Goal: Task Accomplishment & Management: Manage account settings

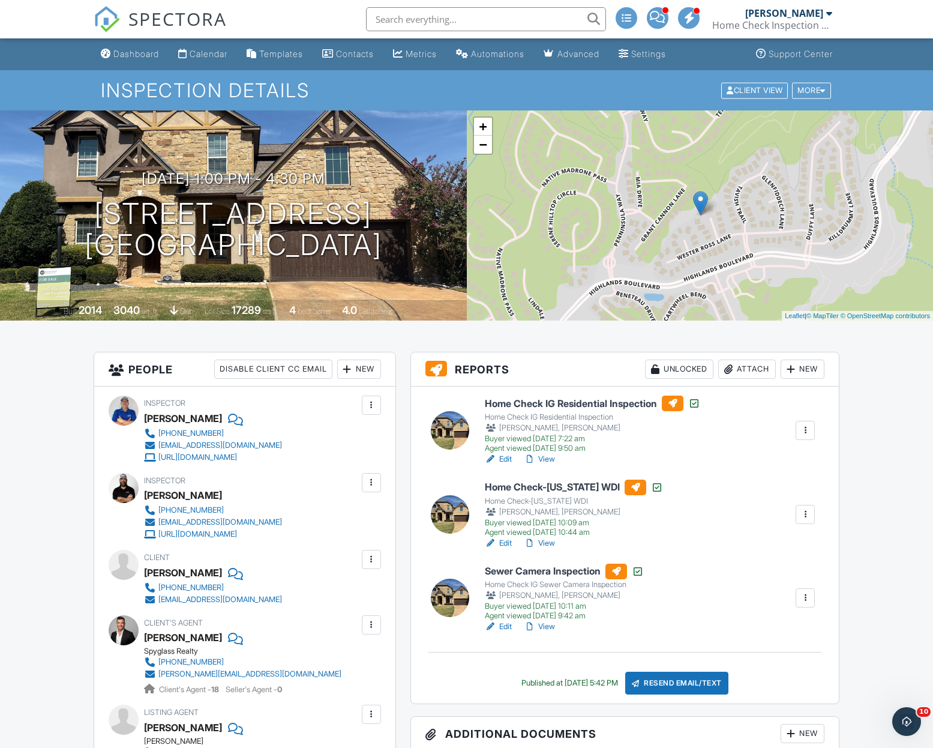
scroll to position [23, 0]
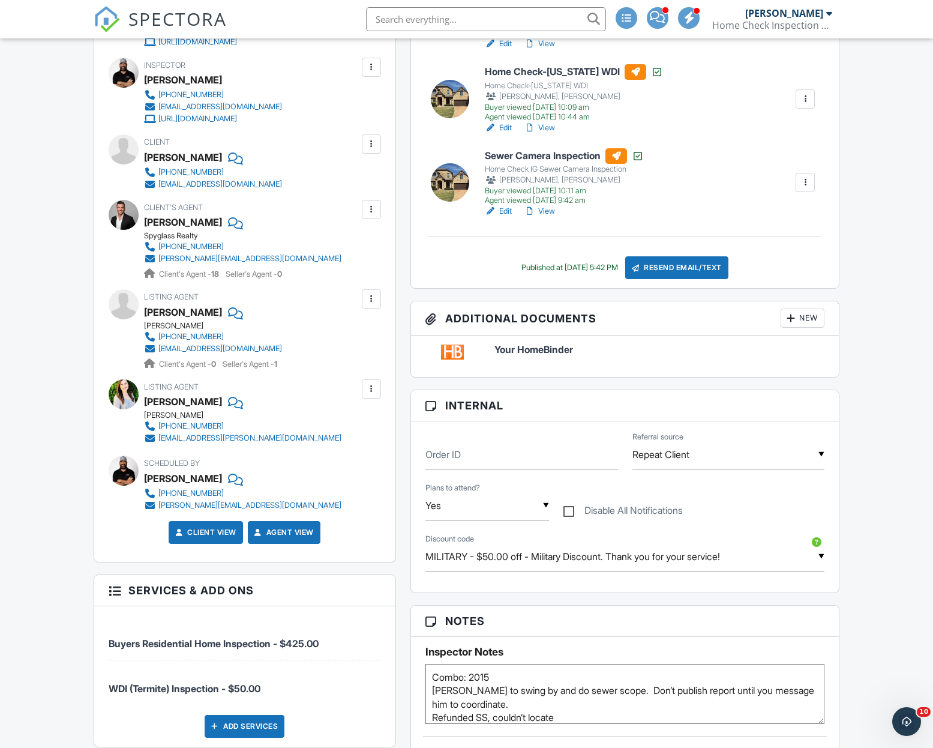
scroll to position [0, 0]
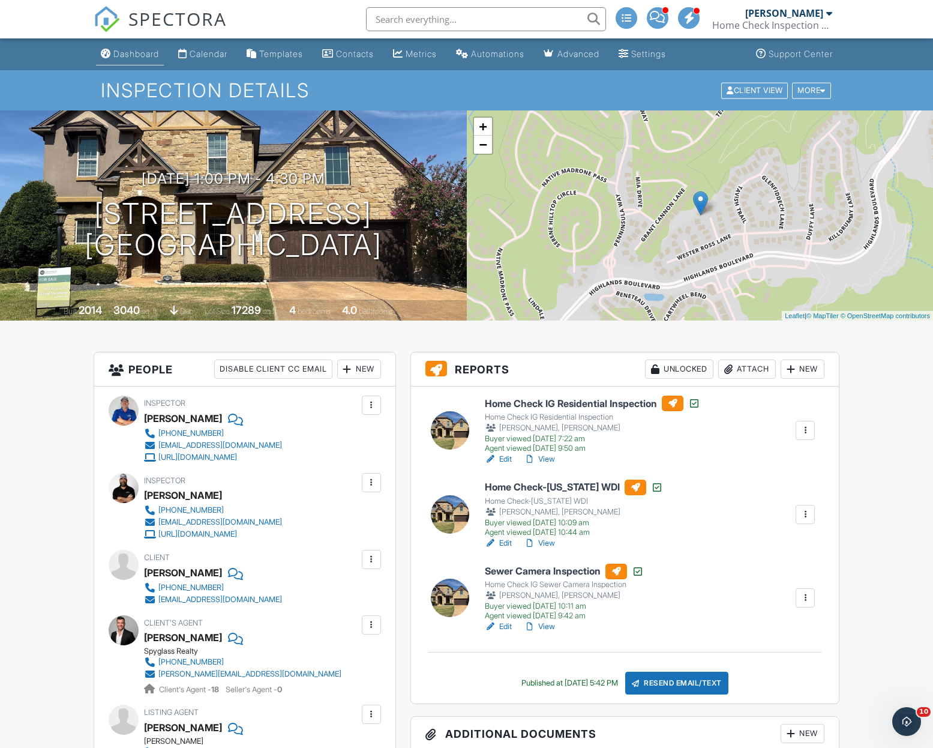
click at [144, 55] on div "Dashboard" at bounding box center [136, 54] width 46 height 10
click at [144, 55] on div at bounding box center [466, 374] width 933 height 748
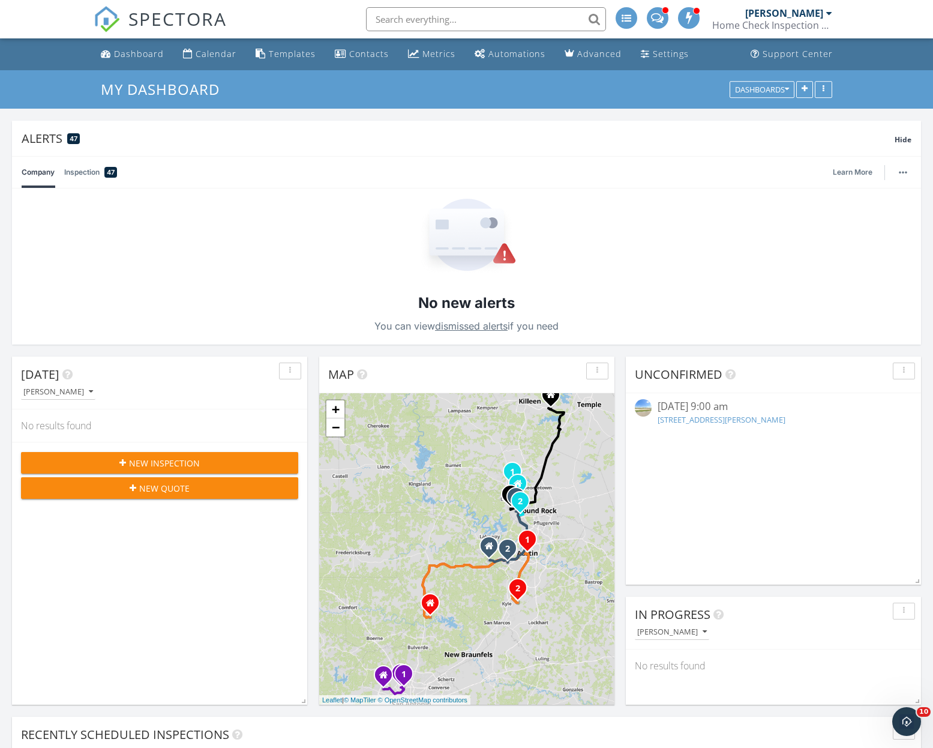
click at [467, 16] on input "text" at bounding box center [486, 19] width 240 height 24
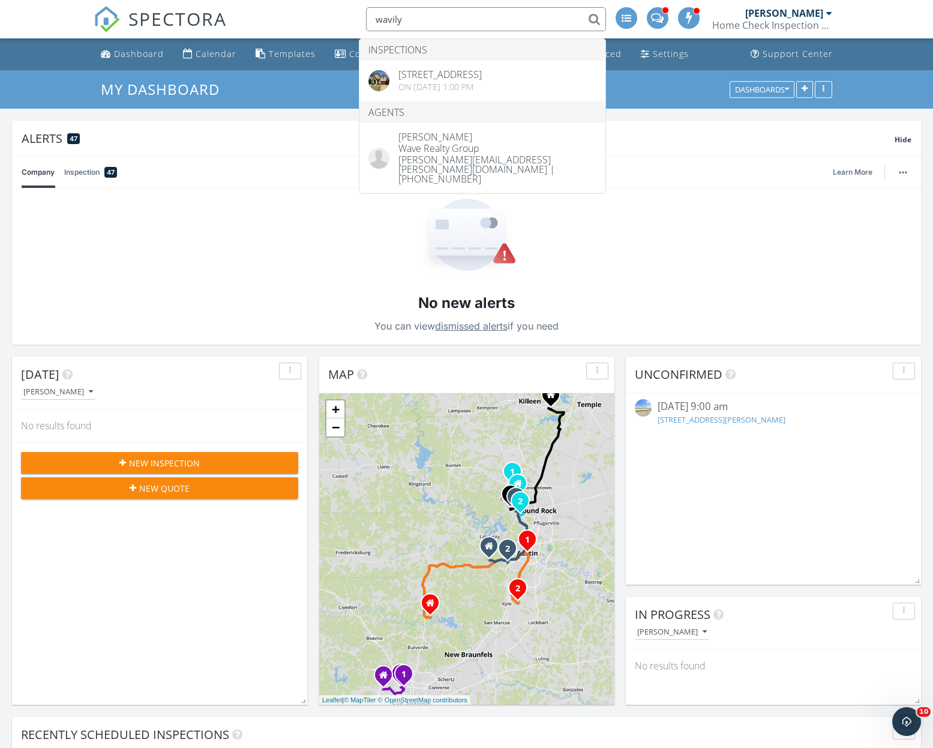
type input "wavily"
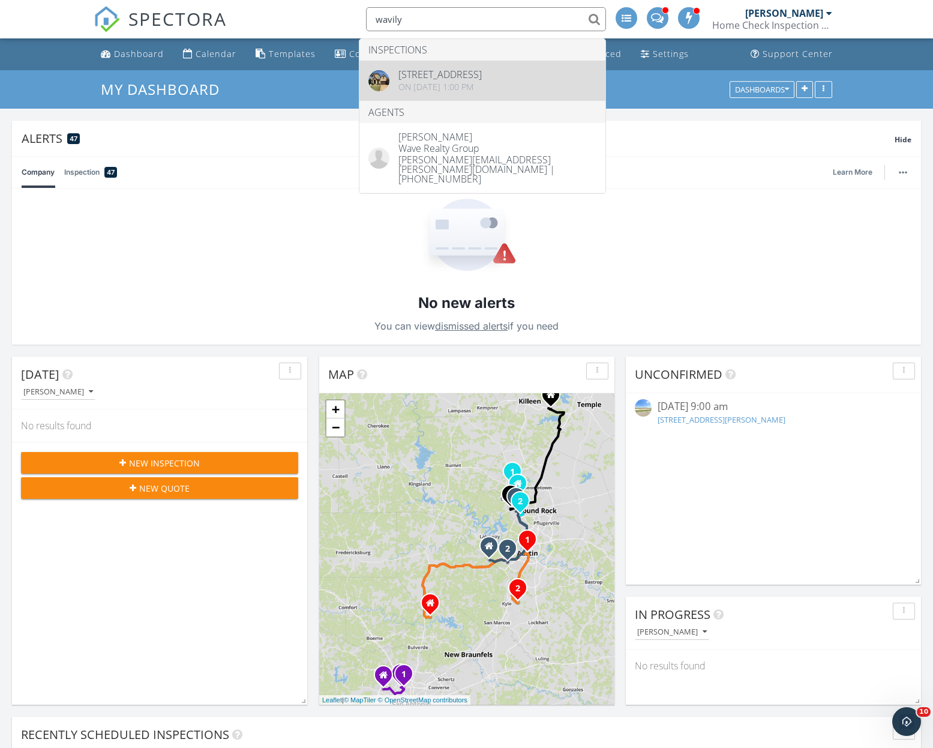
drag, startPoint x: 673, startPoint y: 1, endPoint x: 467, endPoint y: 82, distance: 221.0
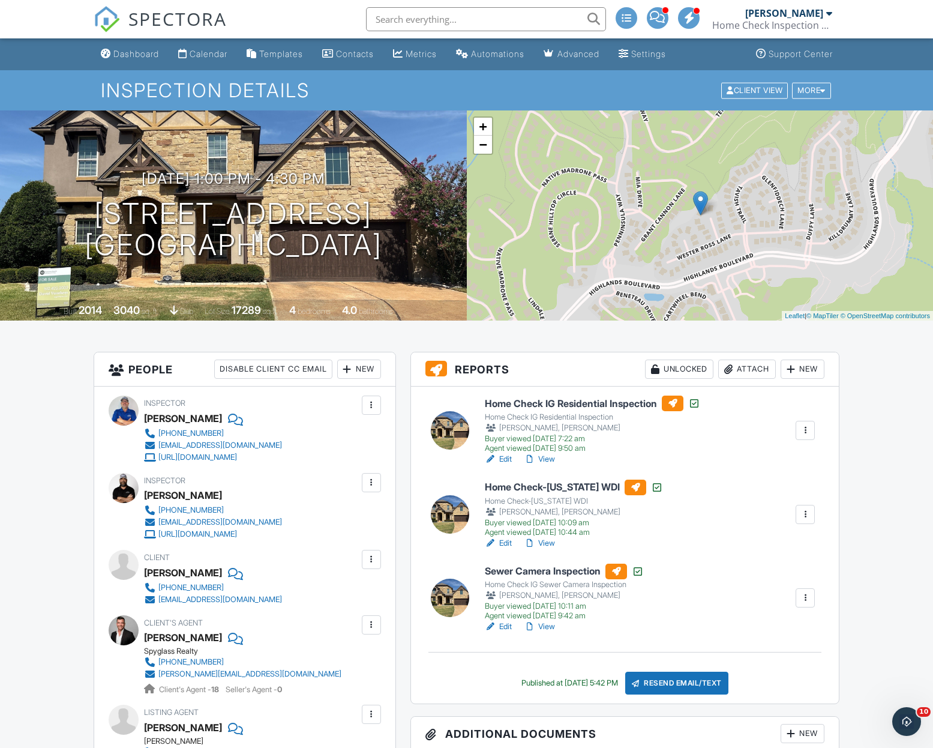
click at [548, 459] on link "View" at bounding box center [539, 459] width 31 height 12
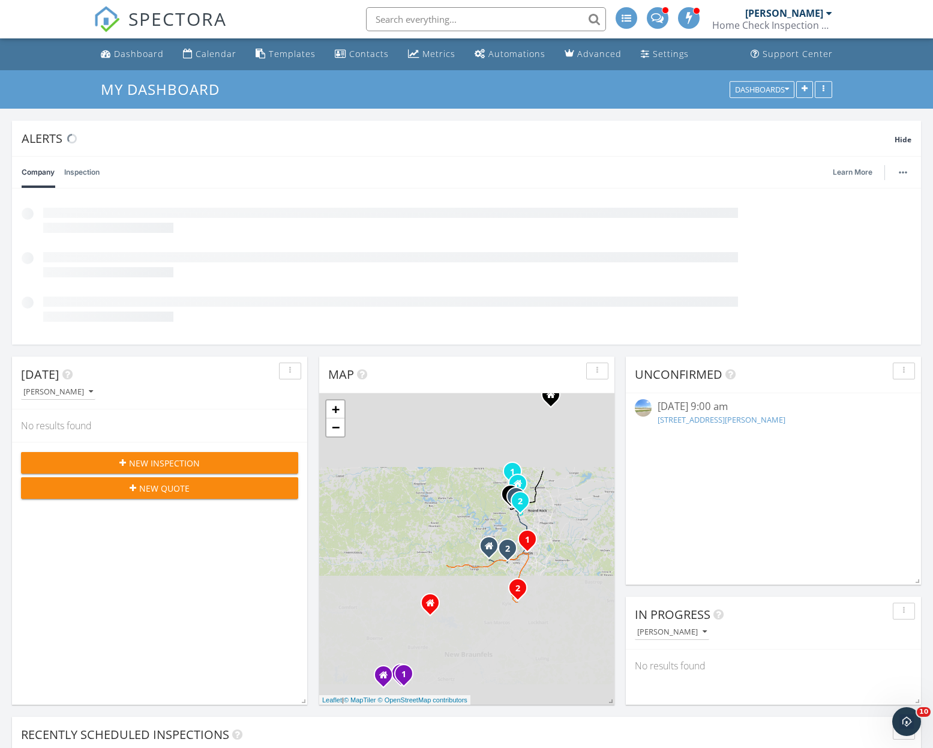
scroll to position [544, 0]
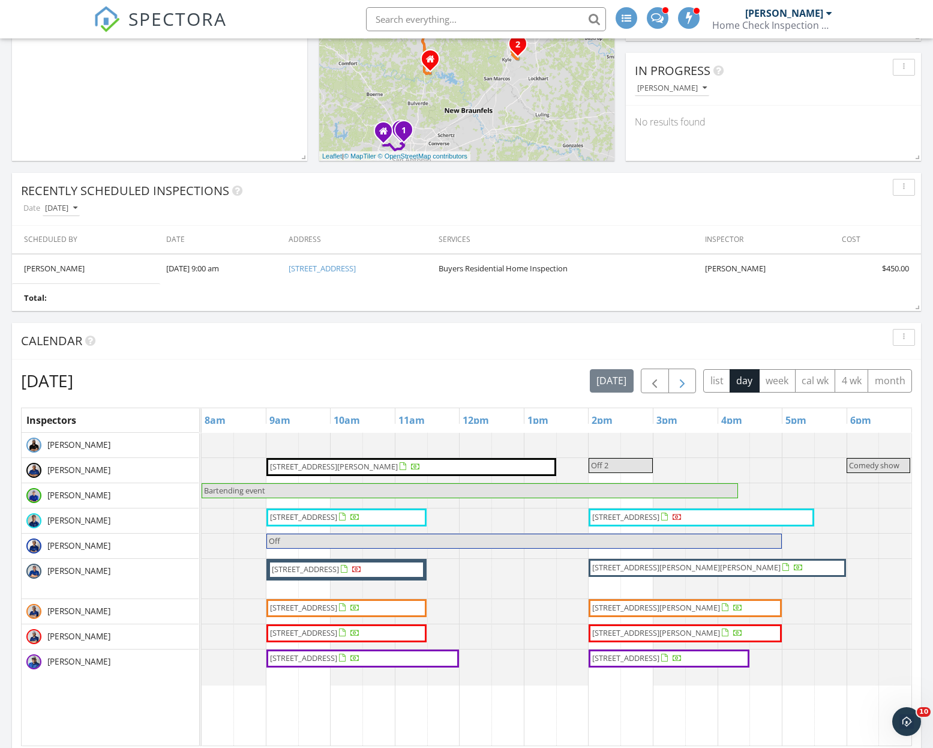
click at [686, 385] on span "button" at bounding box center [682, 381] width 14 height 14
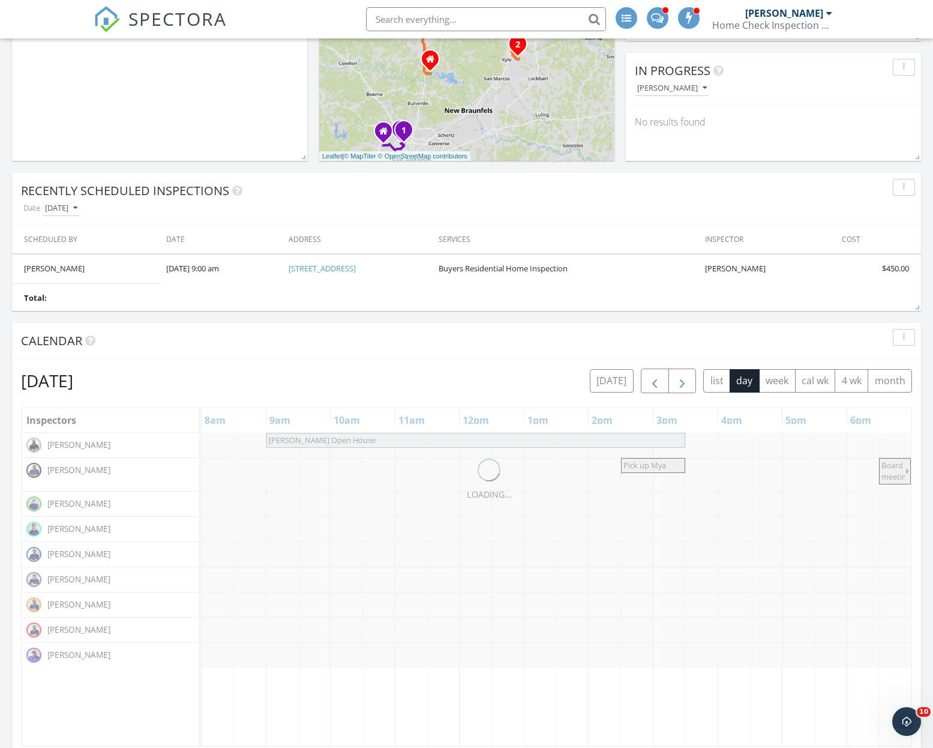
click at [686, 385] on span "button" at bounding box center [682, 381] width 14 height 14
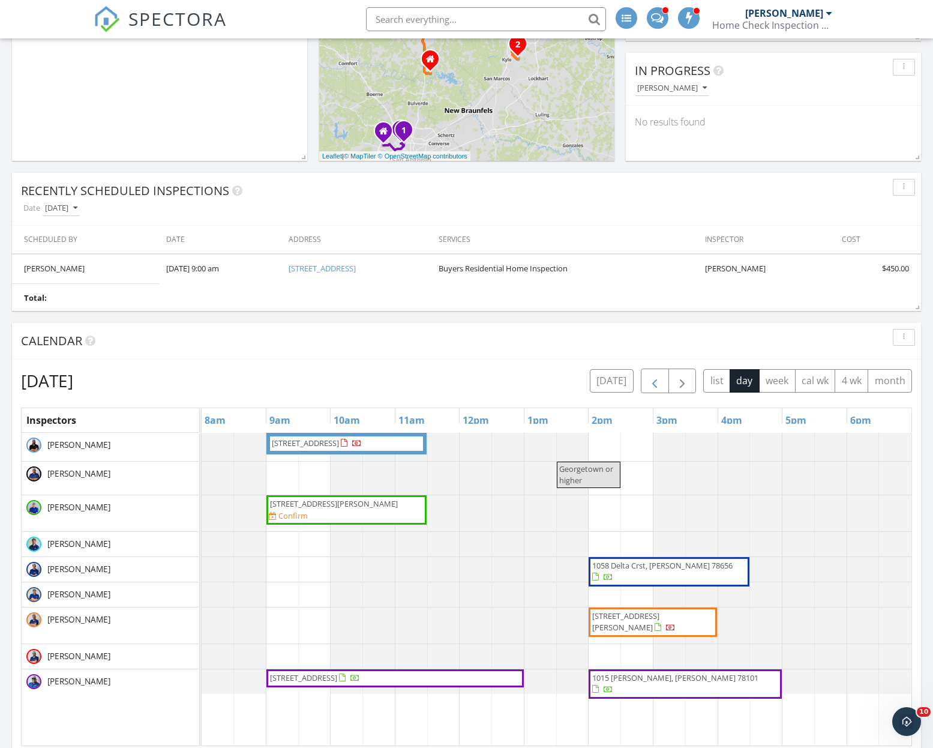
click at [661, 379] on span "button" at bounding box center [655, 381] width 14 height 14
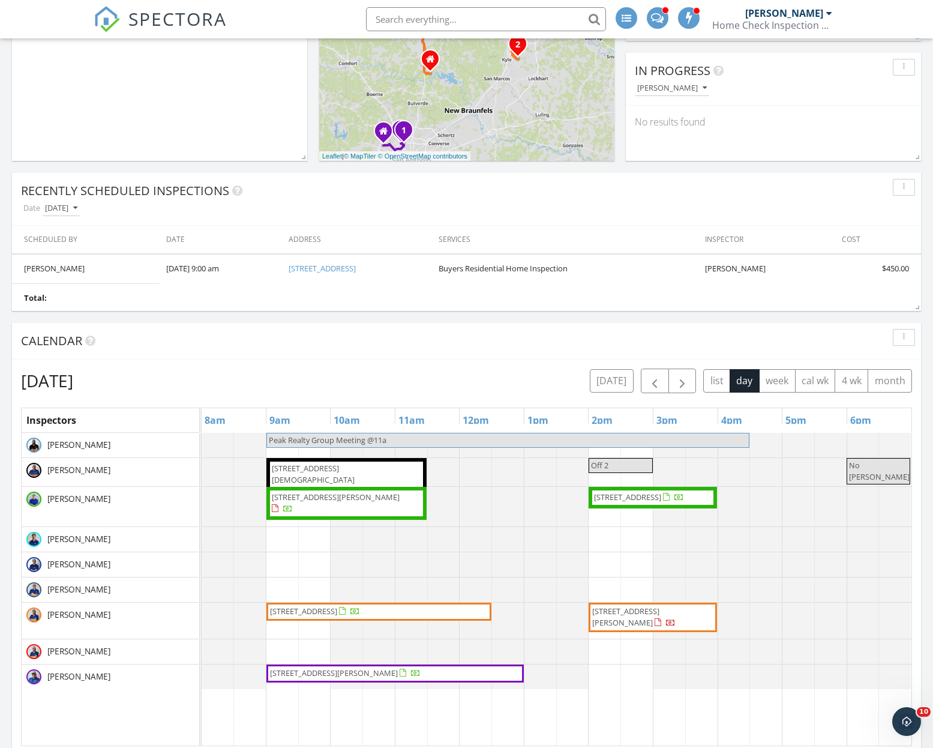
click at [583, 379] on div "Monday, September 29, 2025 today list day week cal wk 4 wk month" at bounding box center [466, 380] width 891 height 25
click at [515, 364] on div "Monday, September 29, 2025 today list day week cal wk 4 wk month Inspectors 8am…" at bounding box center [466, 556] width 909 height 395
click at [616, 367] on div "Monday, September 29, 2025 today list day week cal wk 4 wk month Inspectors 8am…" at bounding box center [466, 556] width 909 height 395
click at [618, 377] on button "today" at bounding box center [612, 380] width 44 height 23
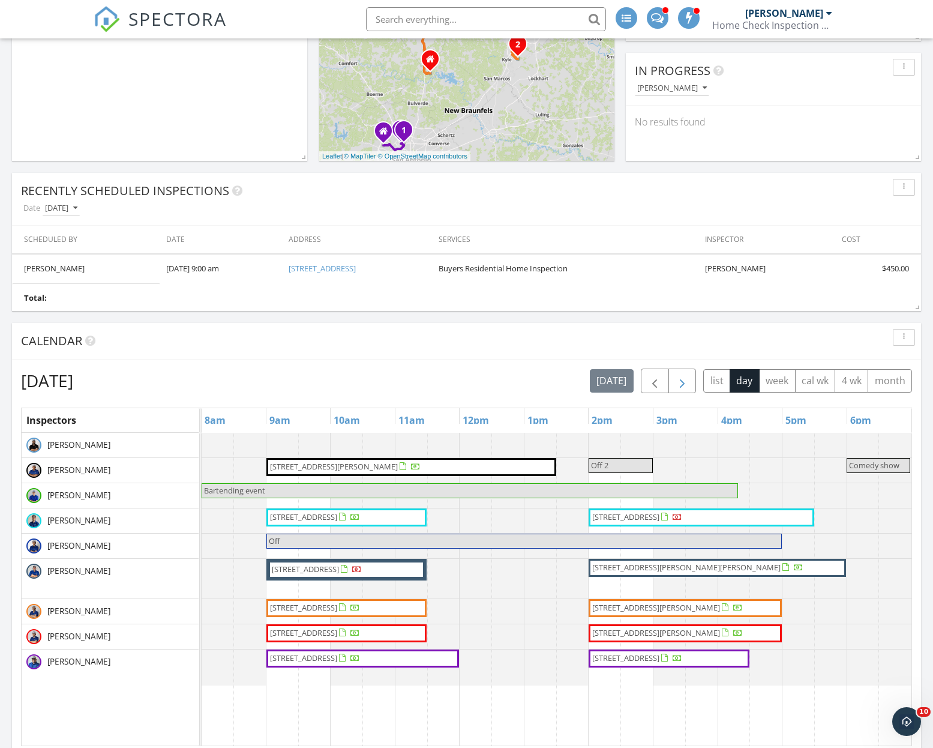
click at [683, 385] on span "button" at bounding box center [682, 381] width 14 height 14
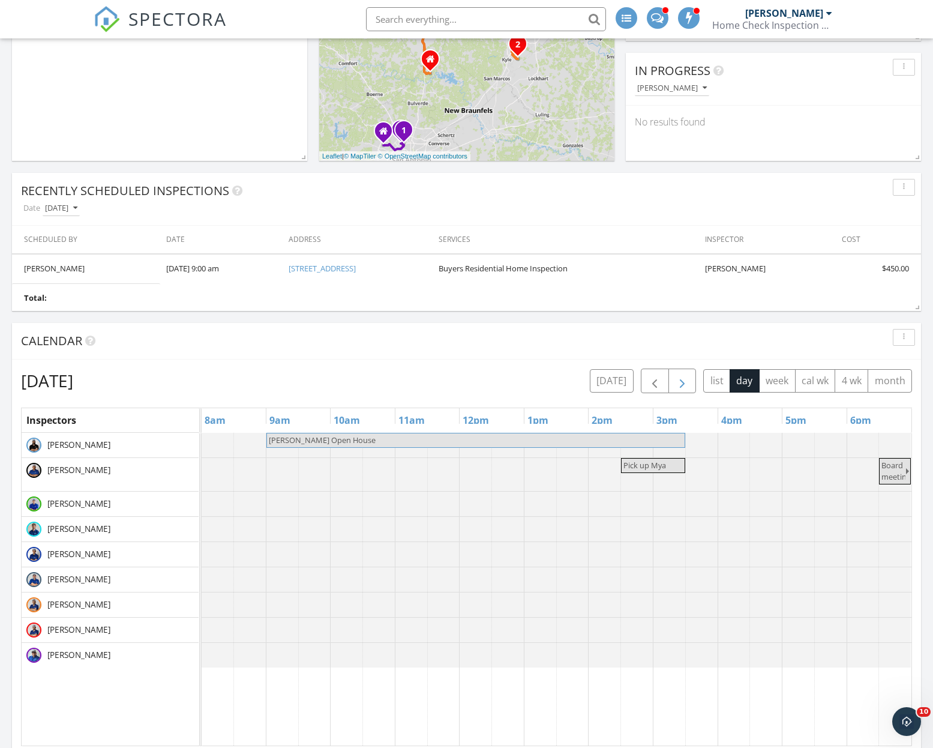
click at [683, 385] on span "button" at bounding box center [682, 381] width 14 height 14
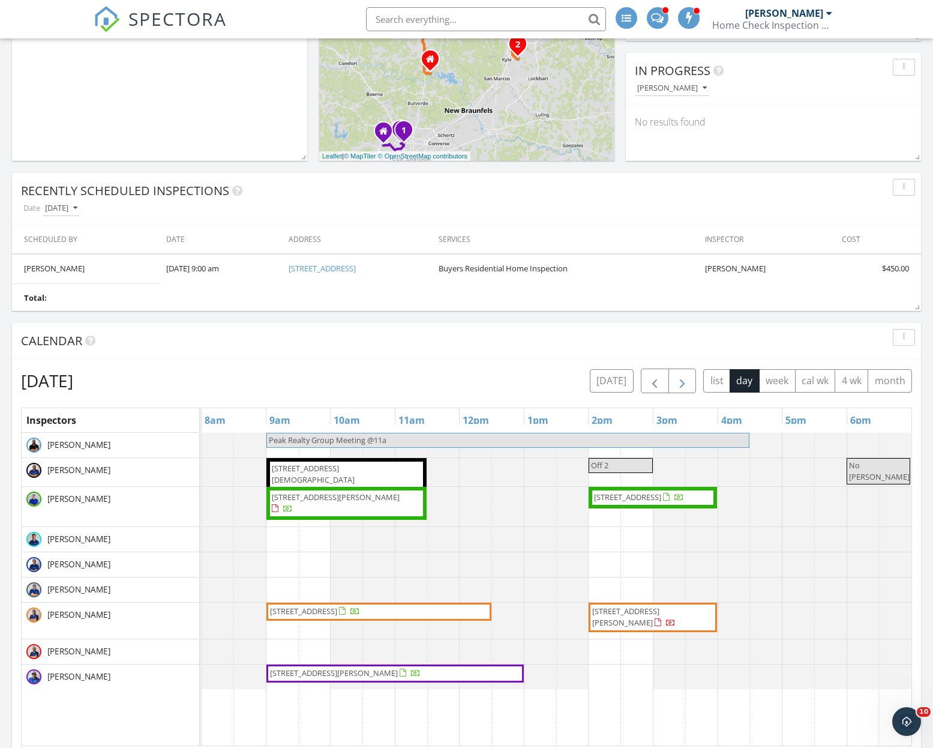
click at [682, 383] on span "button" at bounding box center [682, 381] width 14 height 14
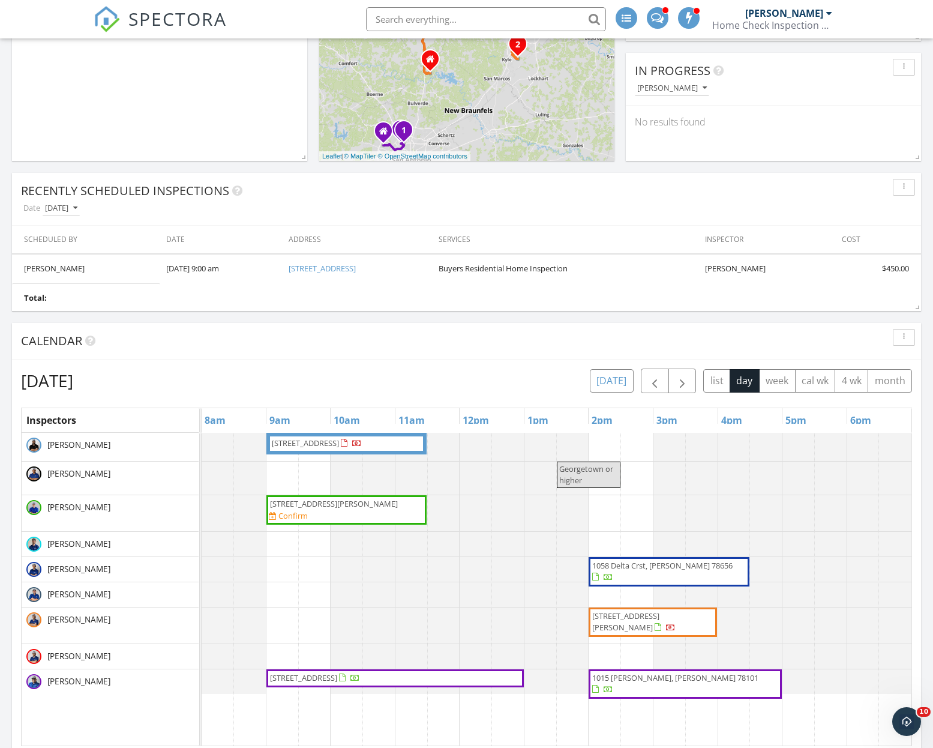
click at [621, 383] on button "today" at bounding box center [612, 380] width 44 height 23
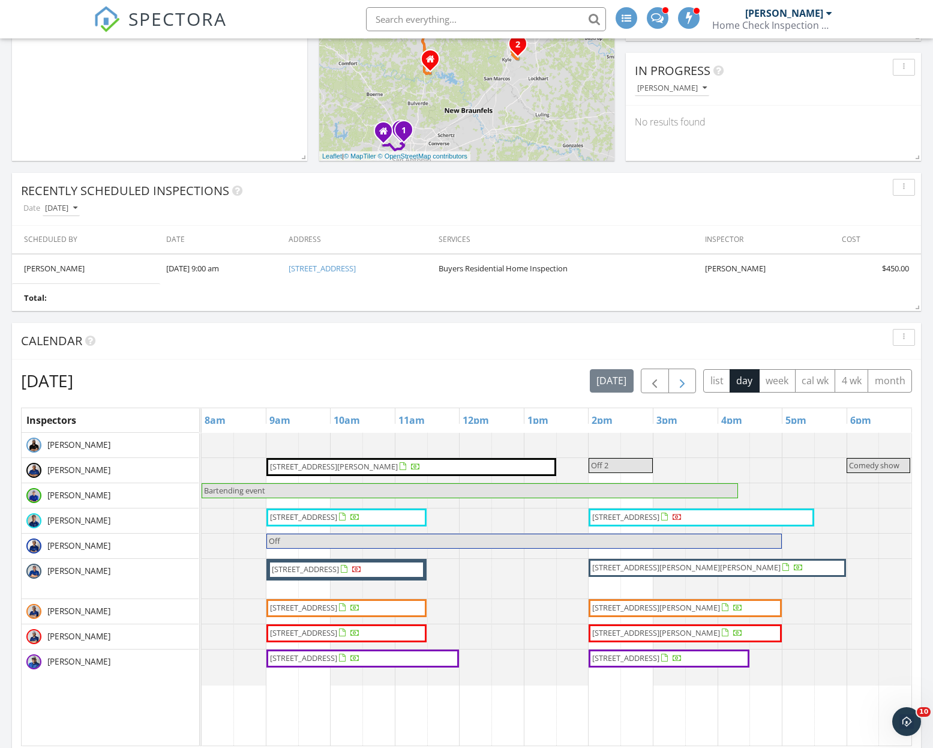
click at [689, 385] on span "button" at bounding box center [682, 381] width 14 height 14
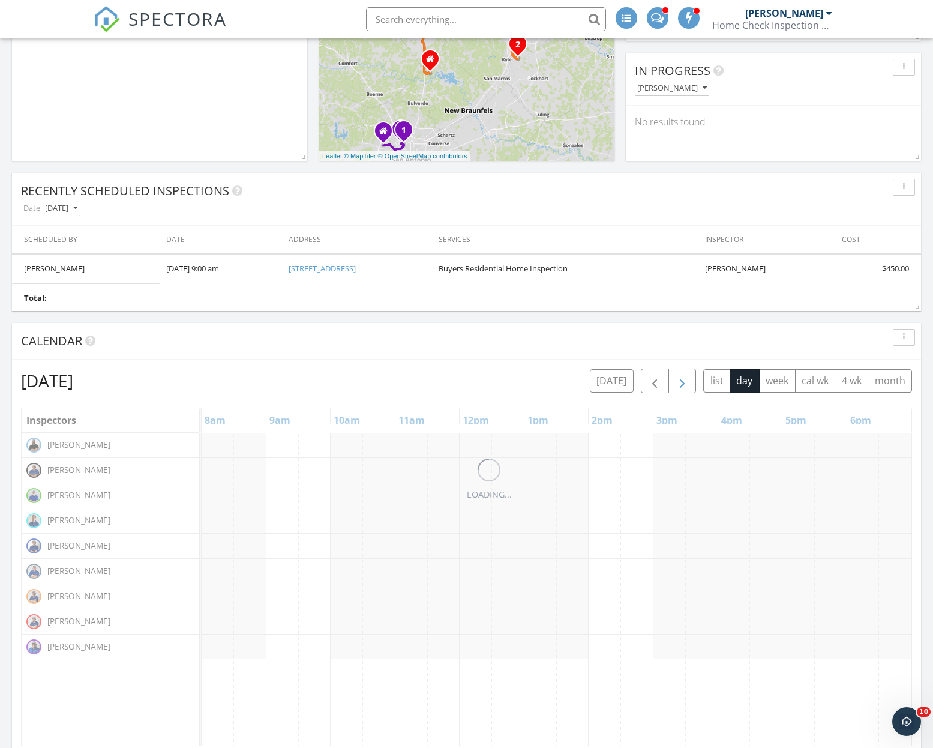
click at [689, 385] on span "button" at bounding box center [682, 381] width 14 height 14
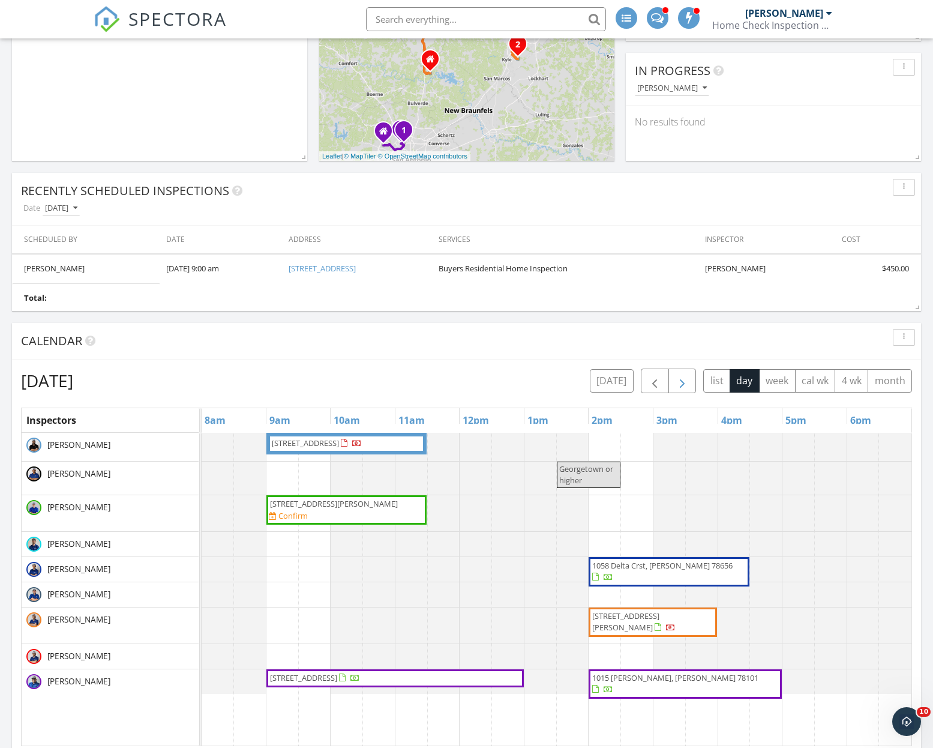
click at [671, 387] on button "button" at bounding box center [683, 380] width 28 height 25
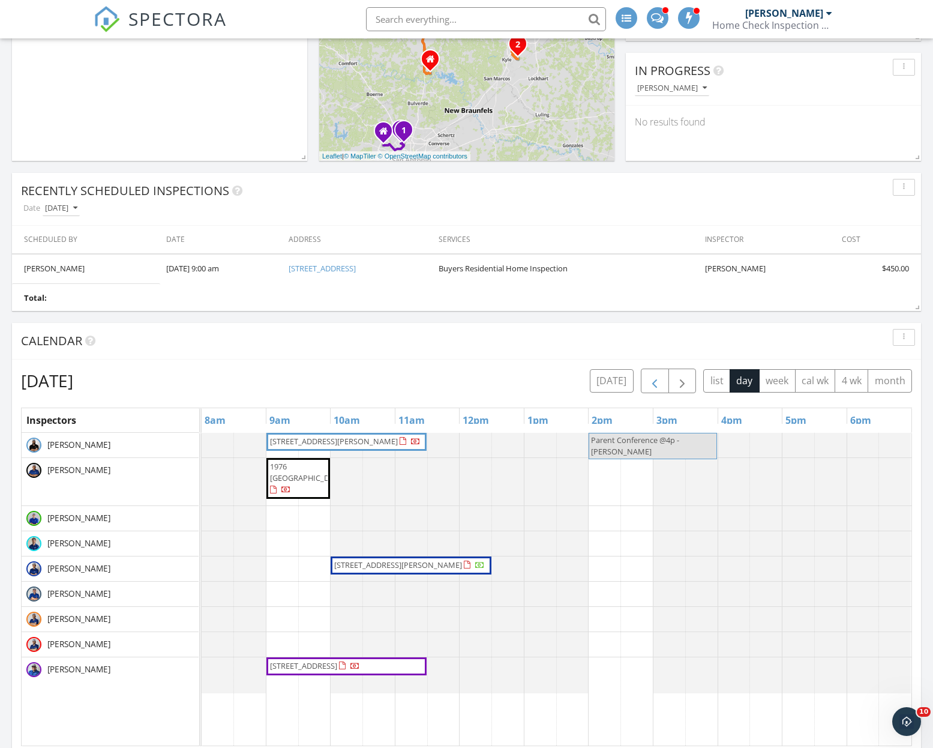
click at [658, 388] on span "button" at bounding box center [655, 381] width 14 height 14
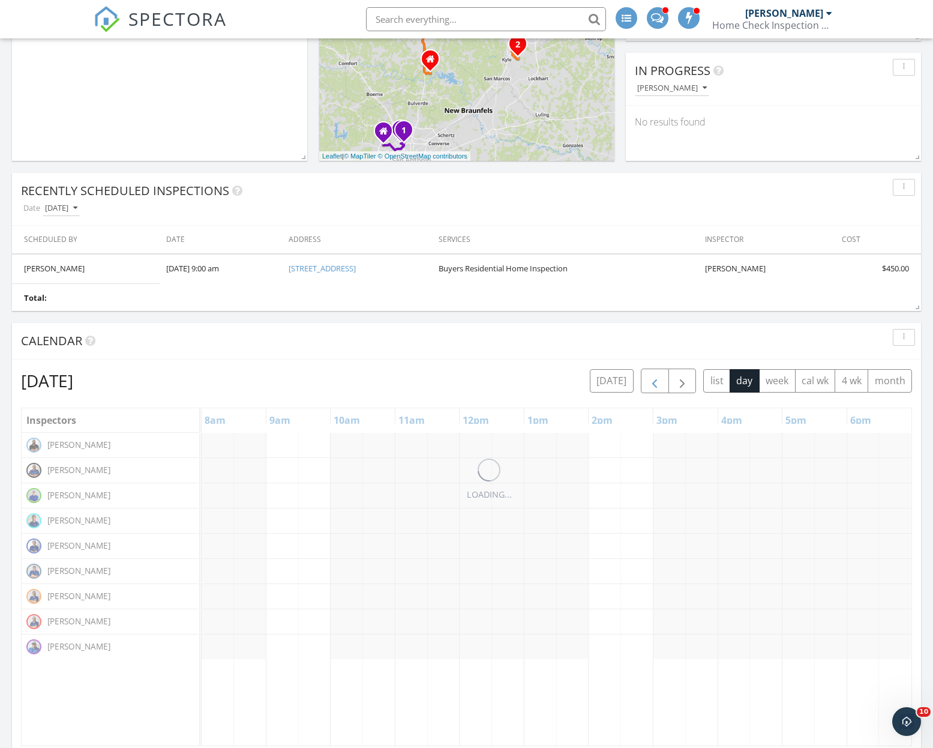
click at [658, 388] on span "button" at bounding box center [655, 381] width 14 height 14
click at [540, 366] on div "LOADING... Monday, September 29, 2025 today list day week cal wk 4 wk month Ins…" at bounding box center [466, 556] width 909 height 395
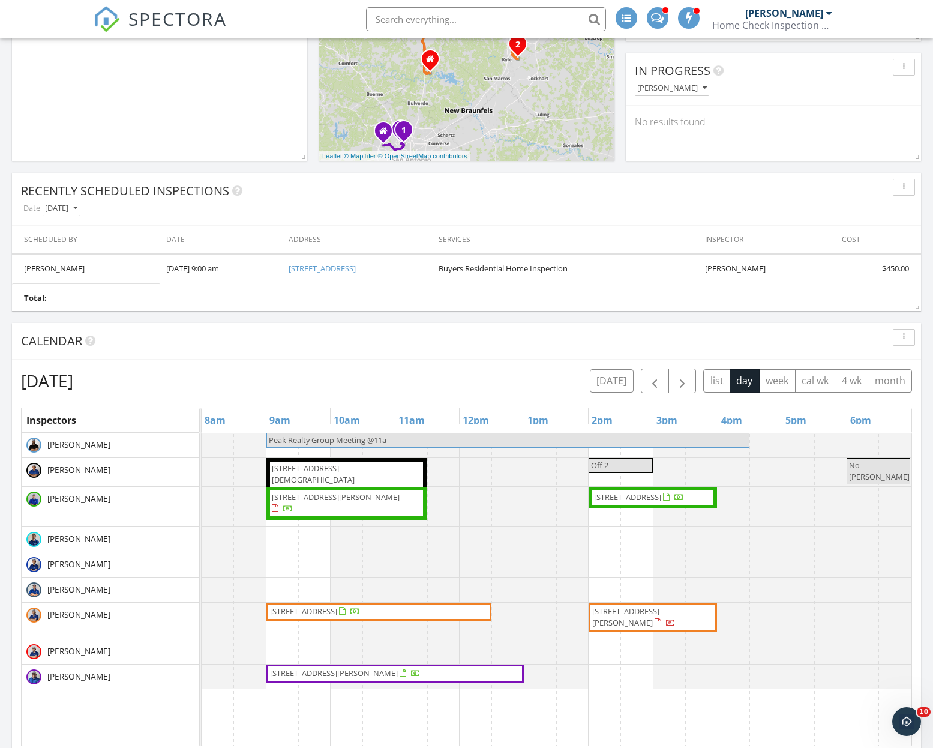
click at [657, 366] on div "Monday, September 29, 2025 today list day week cal wk 4 wk month Inspectors 8am…" at bounding box center [466, 556] width 909 height 395
click at [626, 378] on button "today" at bounding box center [612, 380] width 44 height 23
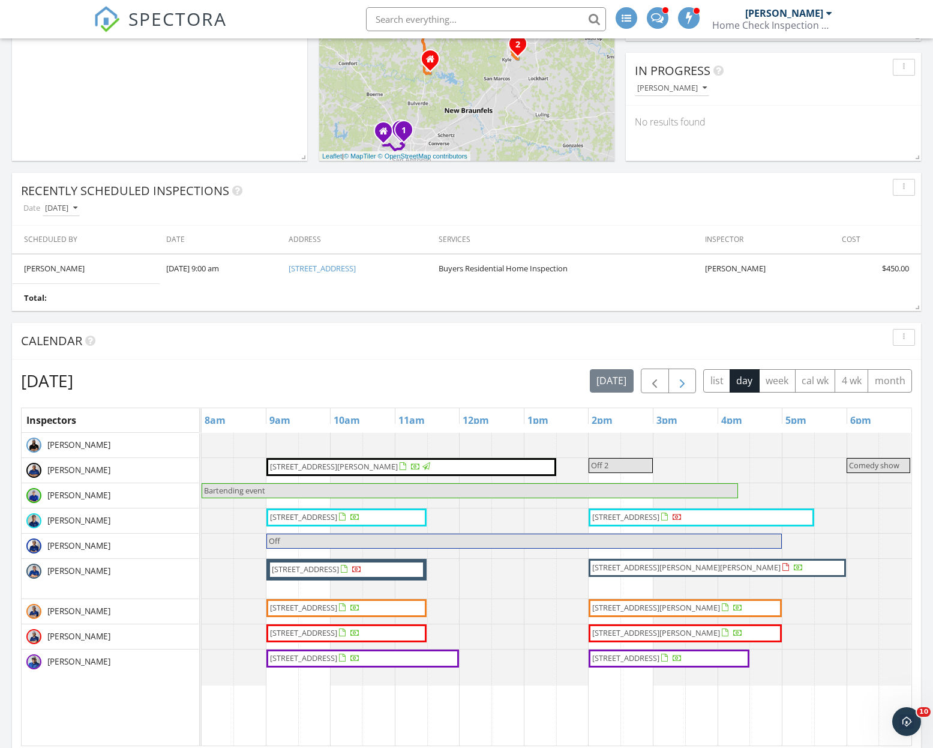
click at [687, 381] on span "button" at bounding box center [682, 381] width 14 height 14
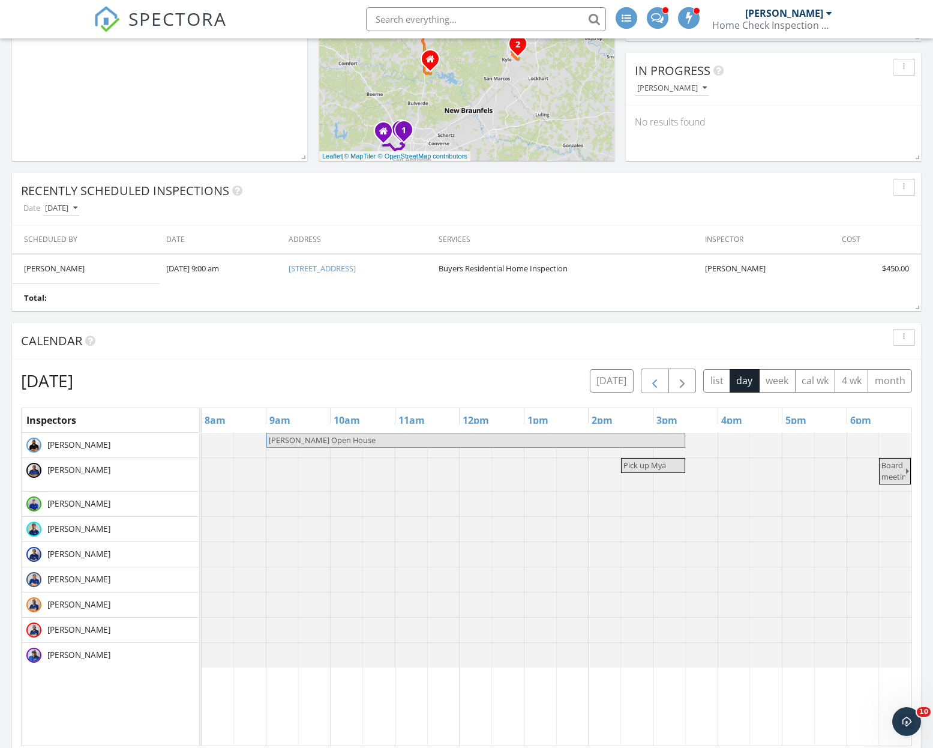
click at [658, 381] on span "button" at bounding box center [655, 381] width 14 height 14
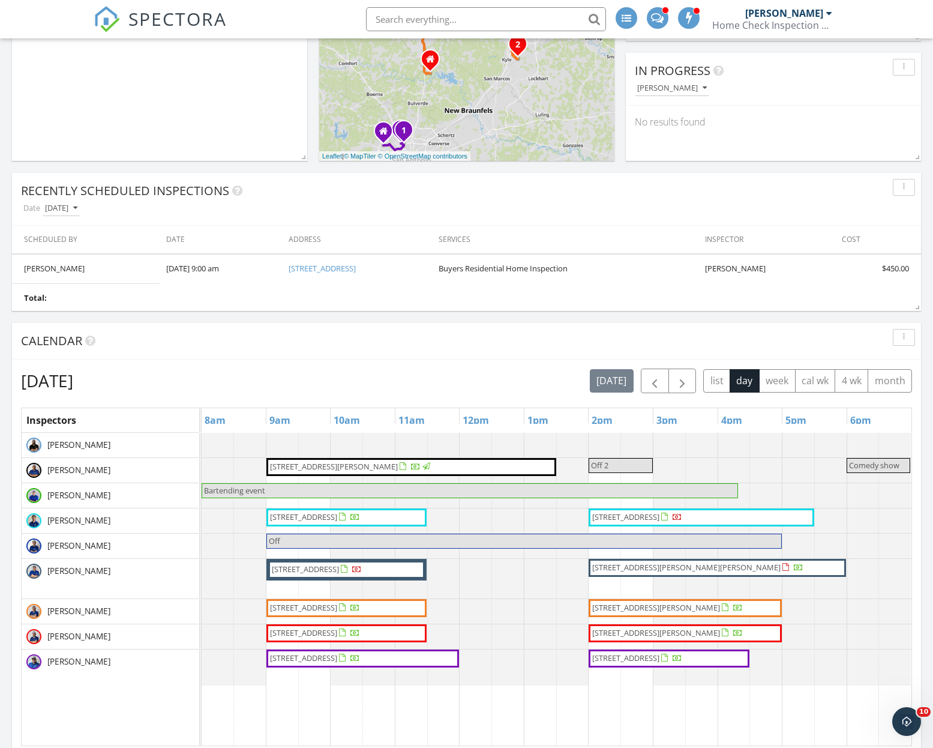
click at [764, 567] on span "8106 Isaac Pryor Dr , Austin 78749" at bounding box center [717, 568] width 253 height 12
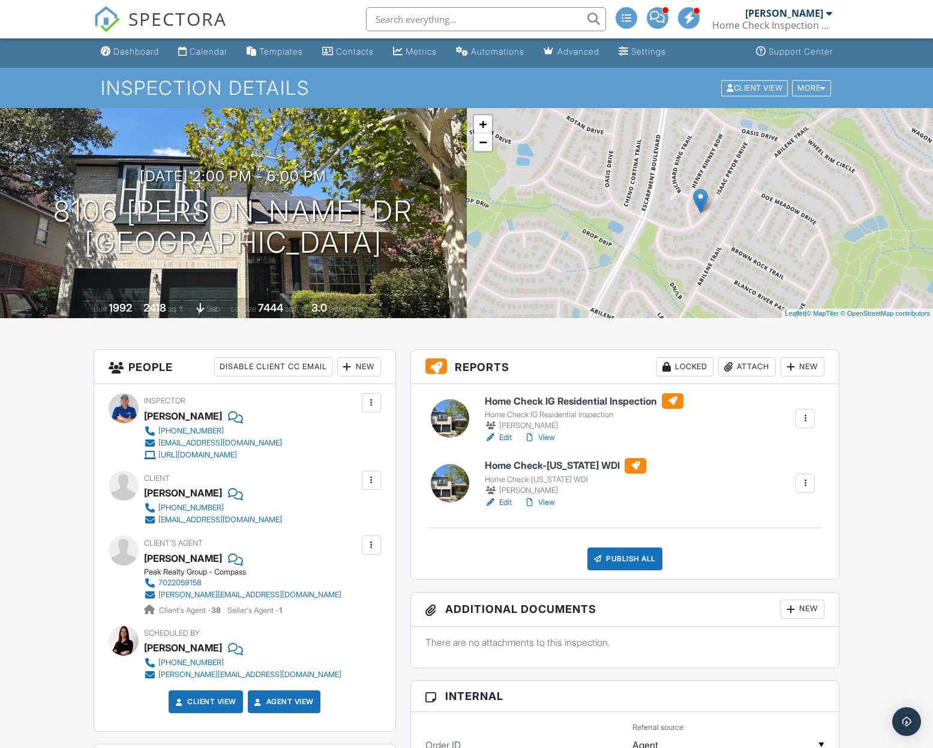
click at [368, 365] on div "New" at bounding box center [359, 366] width 44 height 19
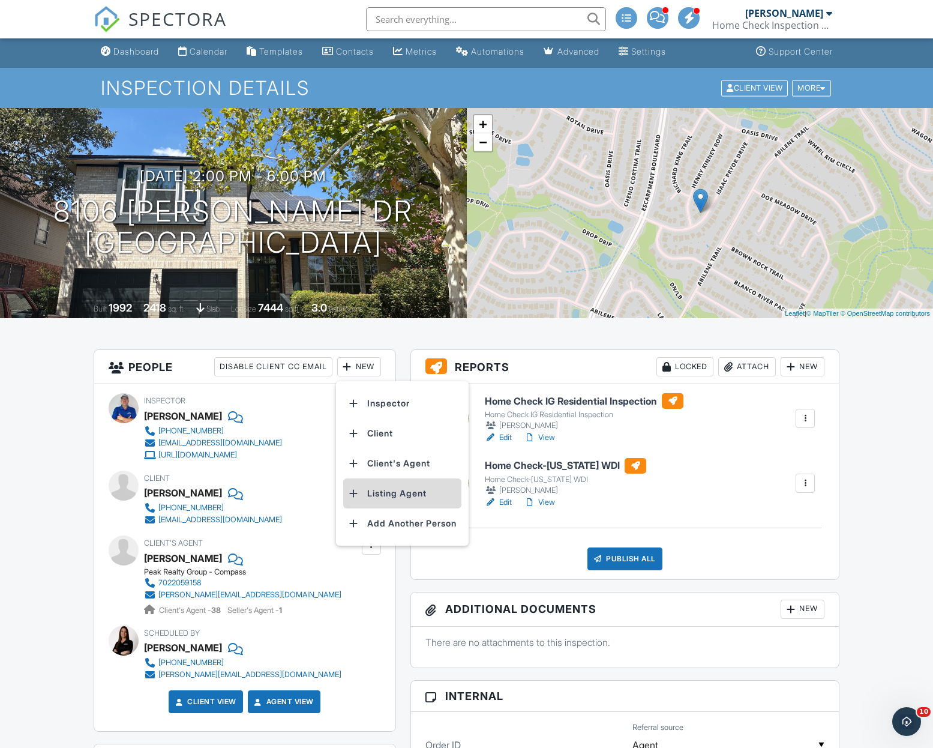
click at [407, 491] on li "Listing Agent" at bounding box center [402, 493] width 118 height 30
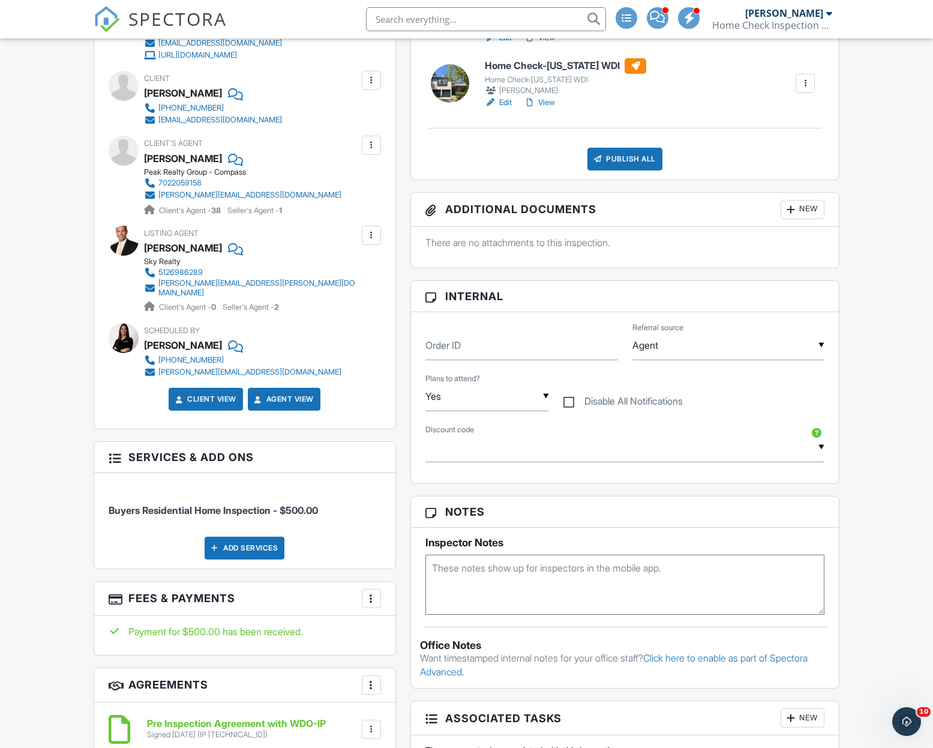
scroll to position [561, 0]
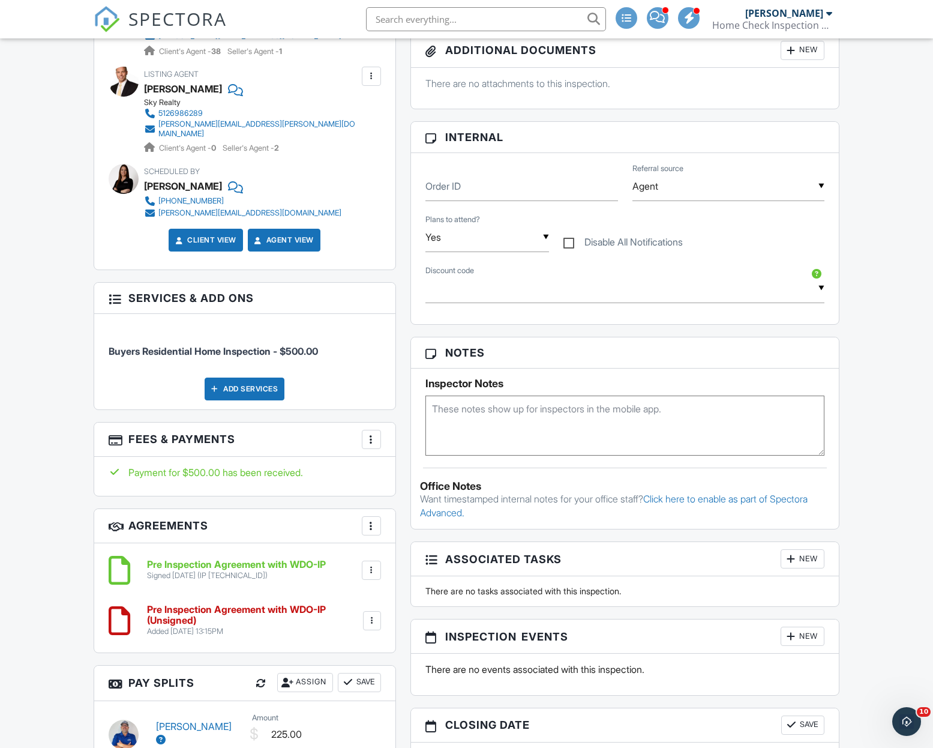
click at [476, 415] on textarea at bounding box center [625, 425] width 400 height 60
type textarea "C"
type textarea "Vacant"
click at [879, 263] on div "Dashboard Calendar Templates Contacts Metrics Automations Advanced Settings Sup…" at bounding box center [466, 590] width 933 height 2227
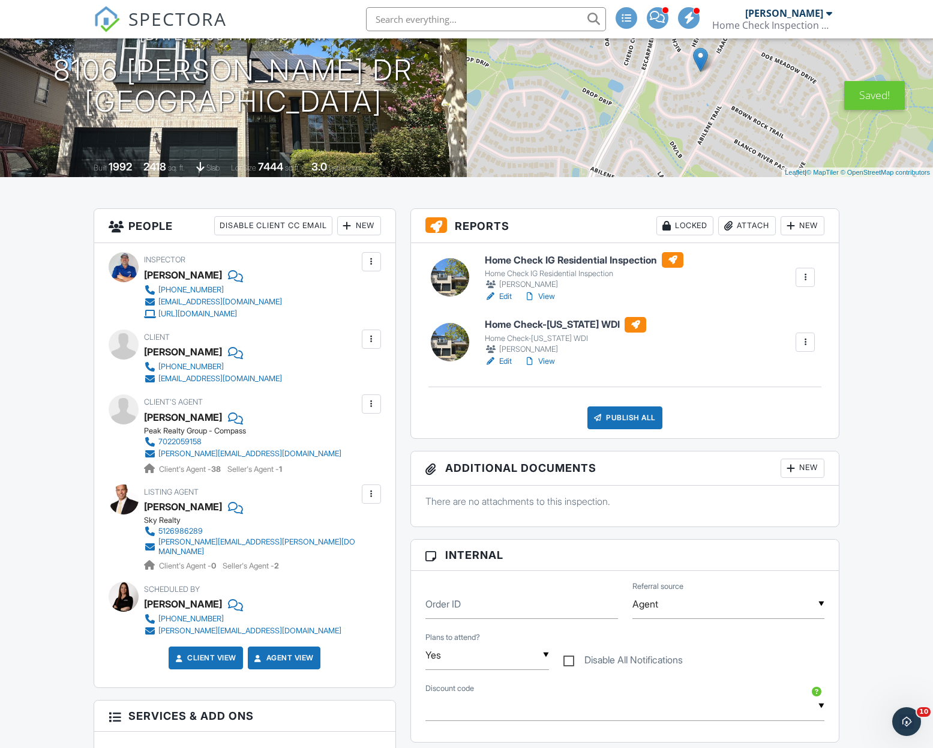
scroll to position [0, 0]
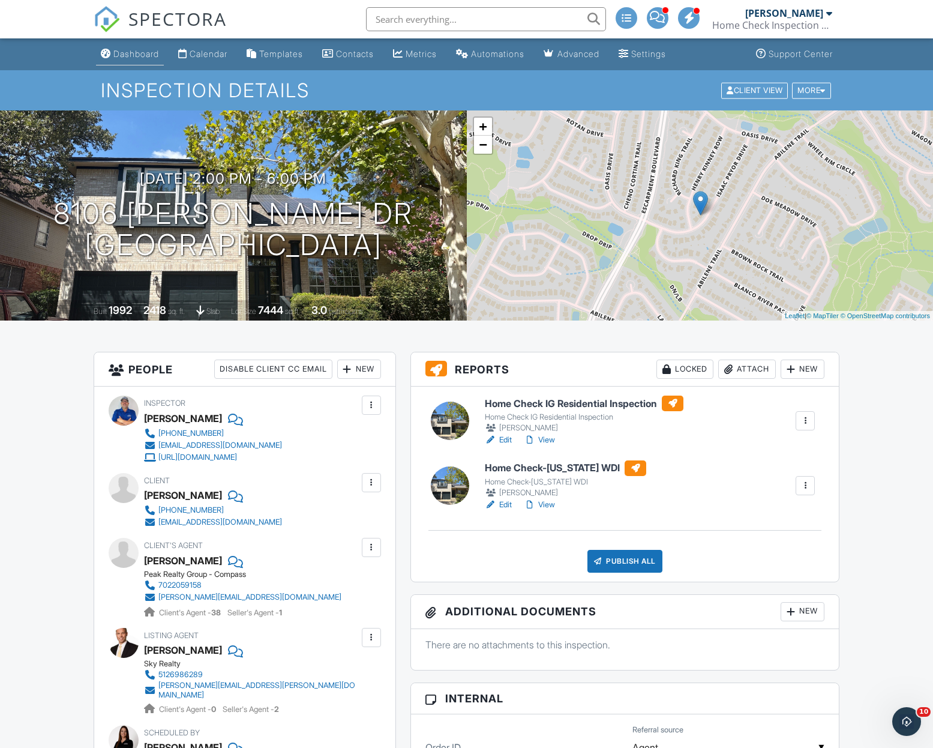
click at [137, 52] on div "Dashboard" at bounding box center [136, 54] width 46 height 10
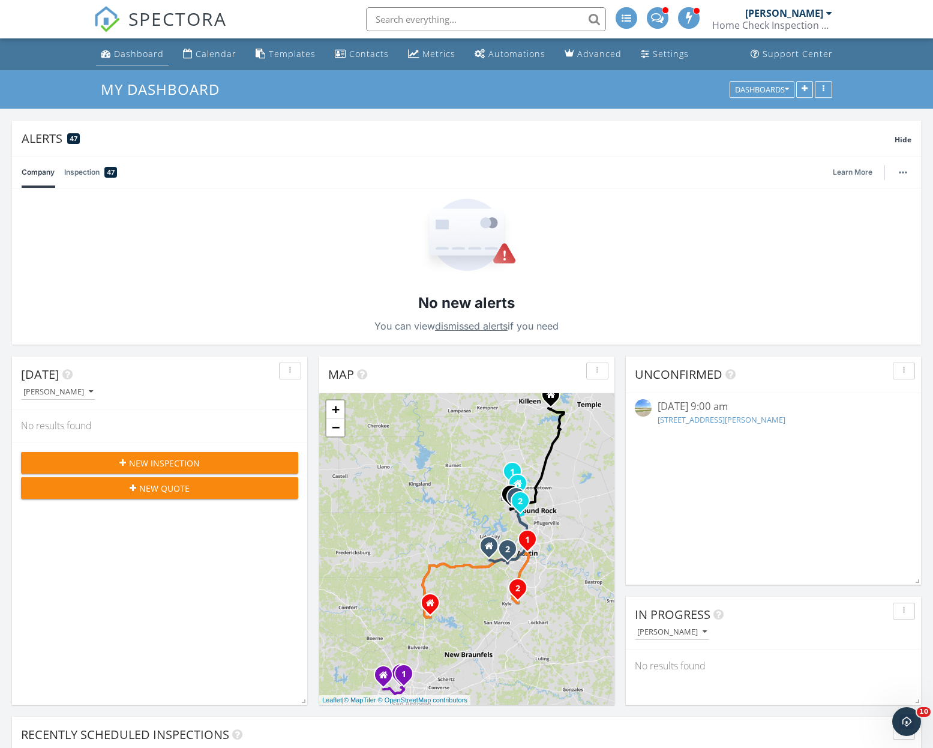
click at [135, 54] on div "Dashboard" at bounding box center [139, 53] width 50 height 11
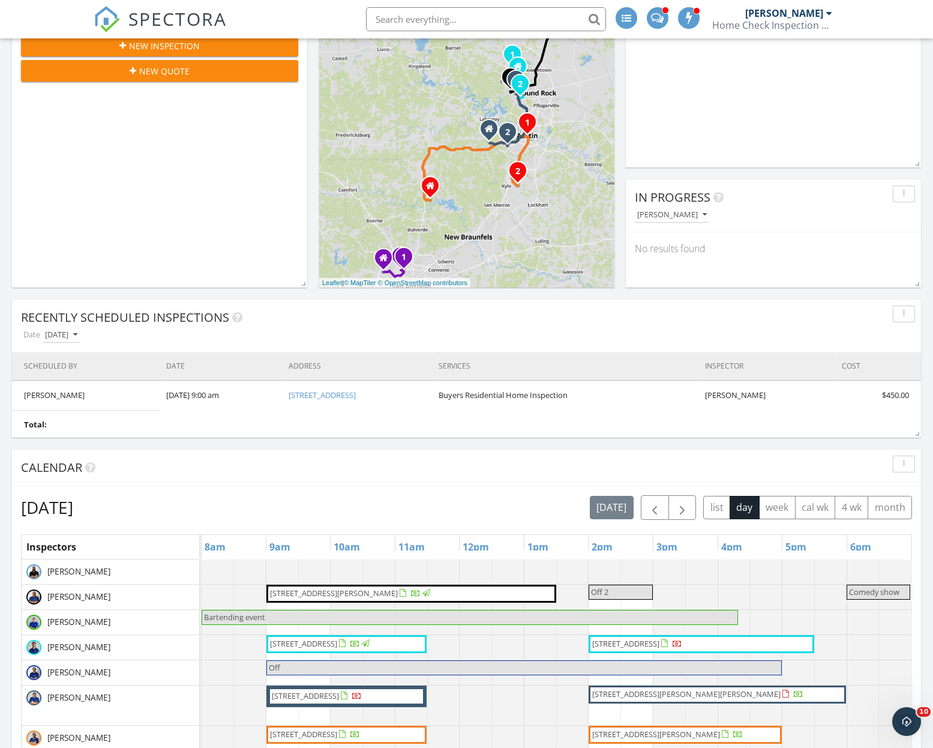
scroll to position [697, 0]
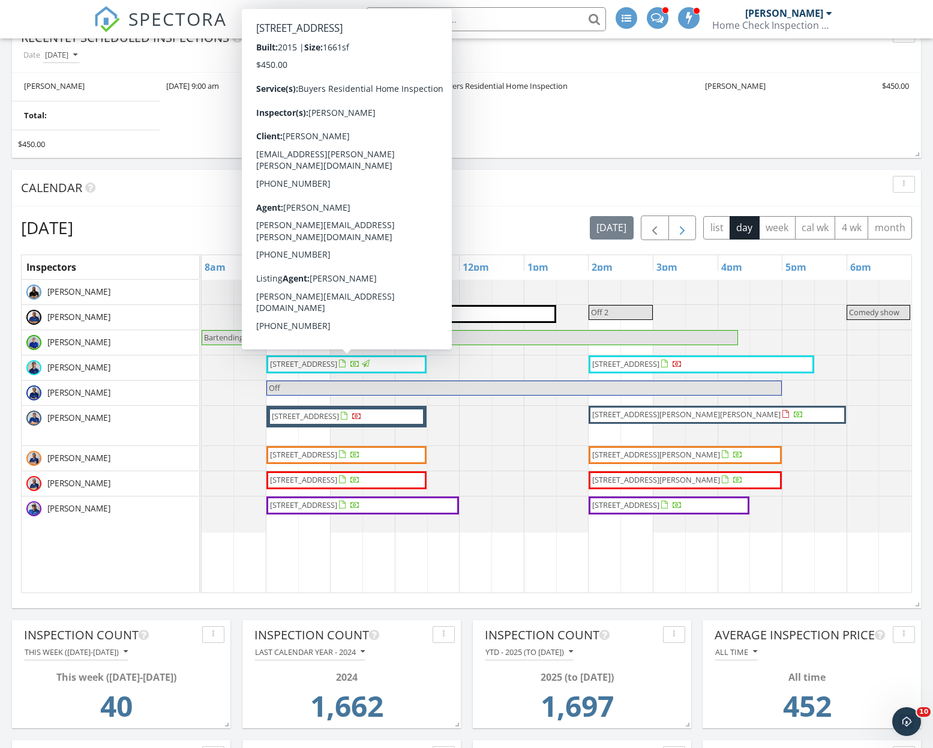
click at [684, 229] on span "button" at bounding box center [682, 228] width 14 height 14
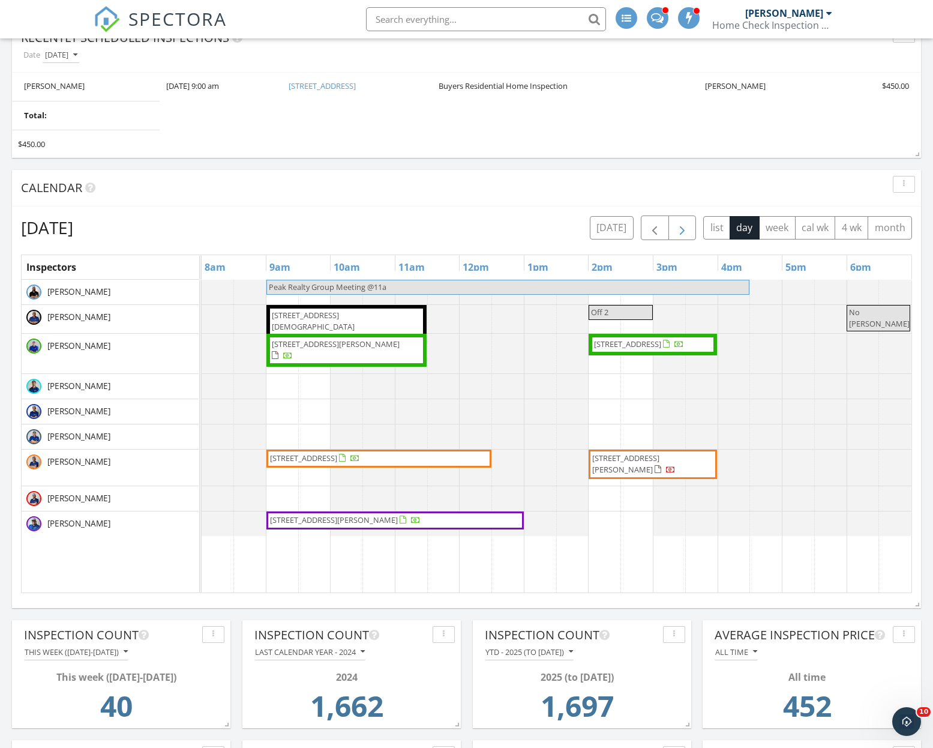
click at [684, 229] on span "button" at bounding box center [682, 228] width 14 height 14
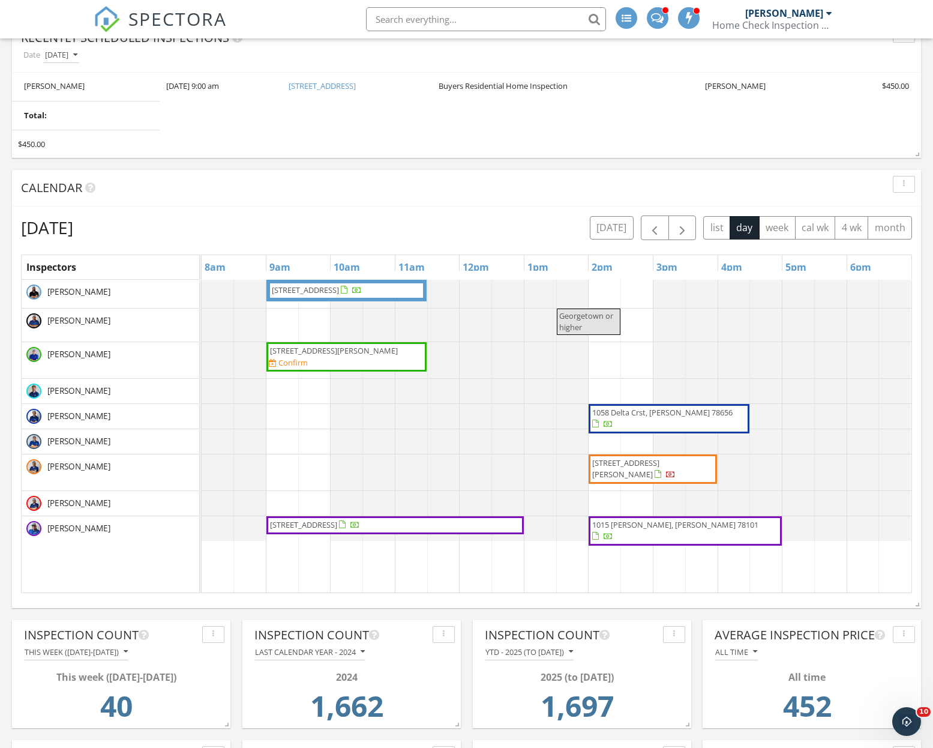
click at [517, 211] on div "Tuesday, September 30, 2025 today list day week cal wk 4 wk month Inspectors 8a…" at bounding box center [466, 403] width 909 height 395
click at [280, 446] on div "2104 East Side Dr, Austin 78704 Georgetown or higher 120 Little Grn Trl, Jarrel…" at bounding box center [557, 436] width 710 height 313
click at [295, 418] on link "Event" at bounding box center [281, 415] width 62 height 19
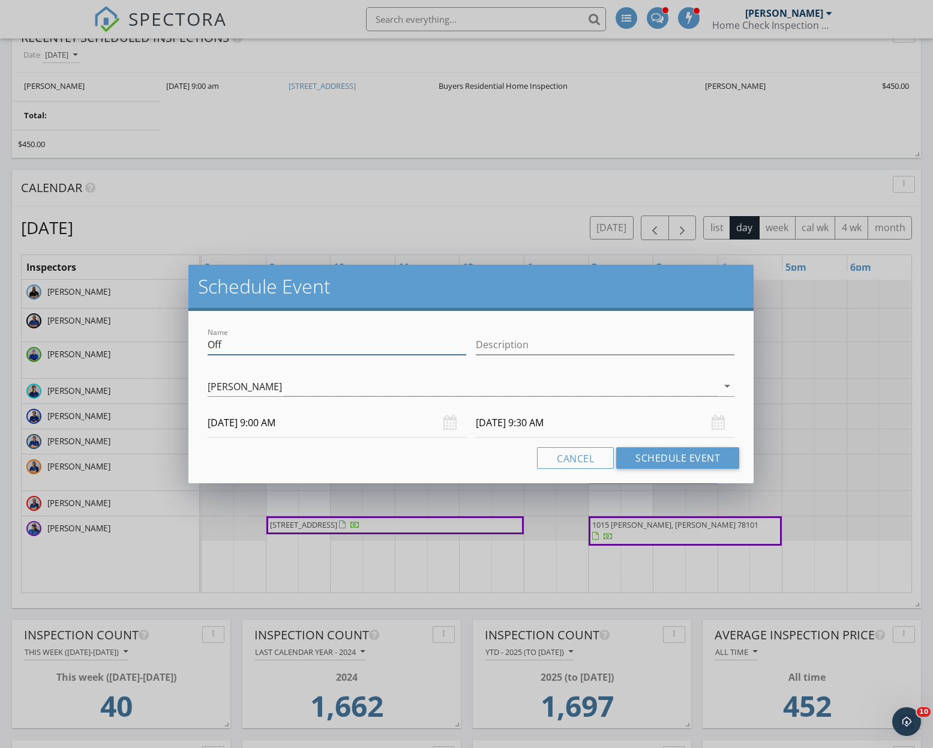
click at [314, 346] on input "Off" at bounding box center [337, 345] width 259 height 20
type input "O"
type input "110 Waverly Spire"
click at [547, 421] on input "09/30/2025 9:30 AM" at bounding box center [605, 422] width 259 height 29
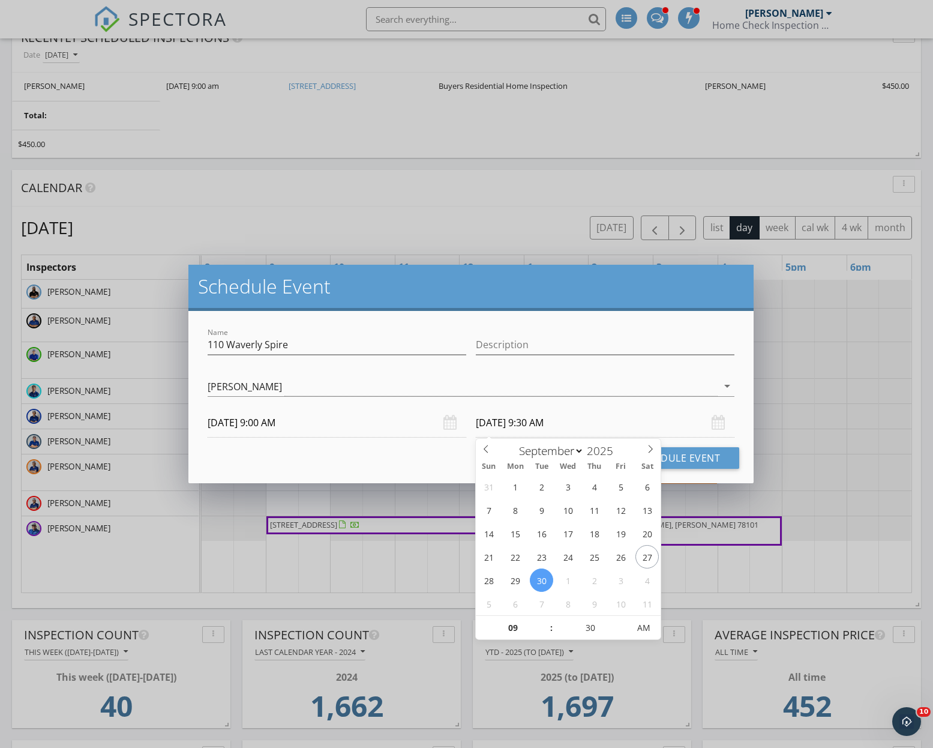
click at [561, 424] on input "09/30/2025 9:30 AM" at bounding box center [605, 422] width 259 height 29
type input "10"
type input "09/30/2025 10:30 AM"
click at [547, 621] on span at bounding box center [545, 622] width 8 height 12
click at [705, 458] on button "Schedule Event" at bounding box center [677, 458] width 123 height 22
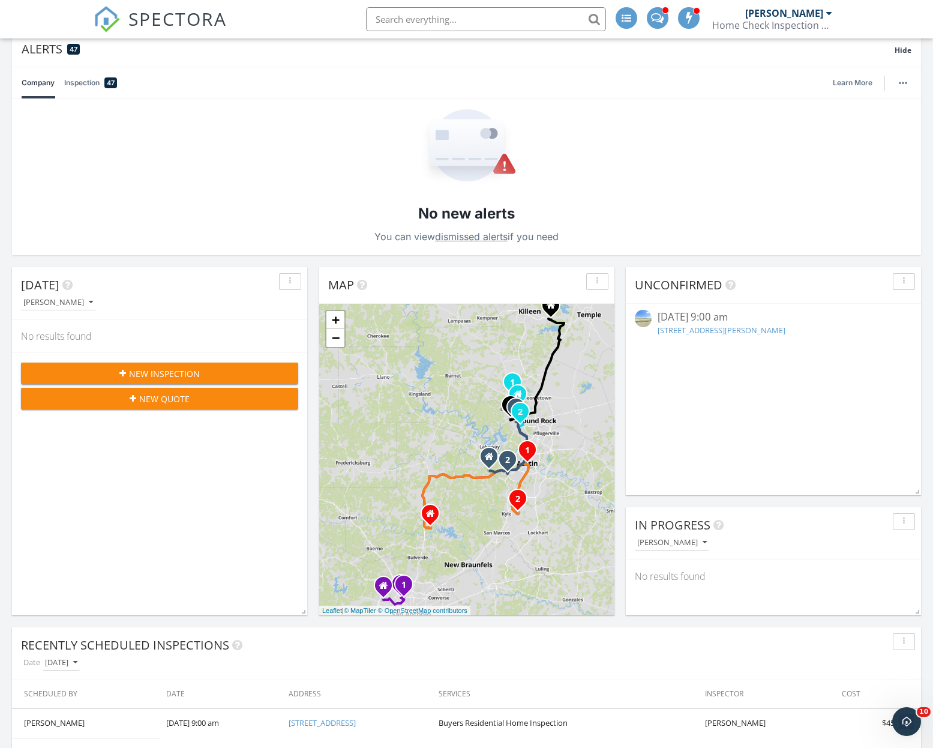
scroll to position [0, 0]
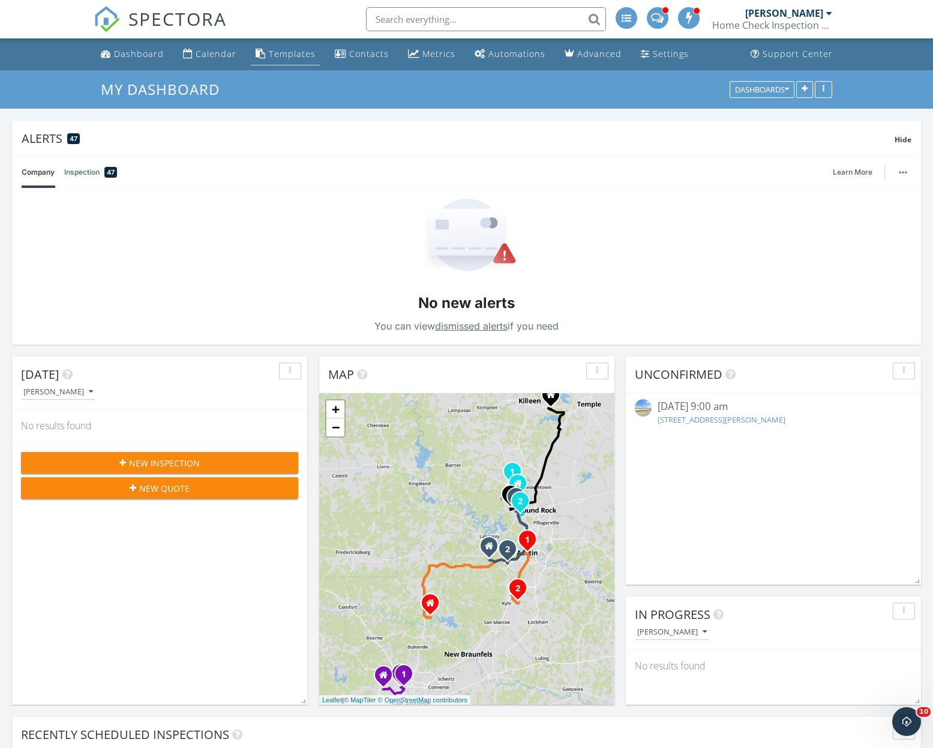
click at [298, 47] on link "Templates" at bounding box center [286, 54] width 70 height 22
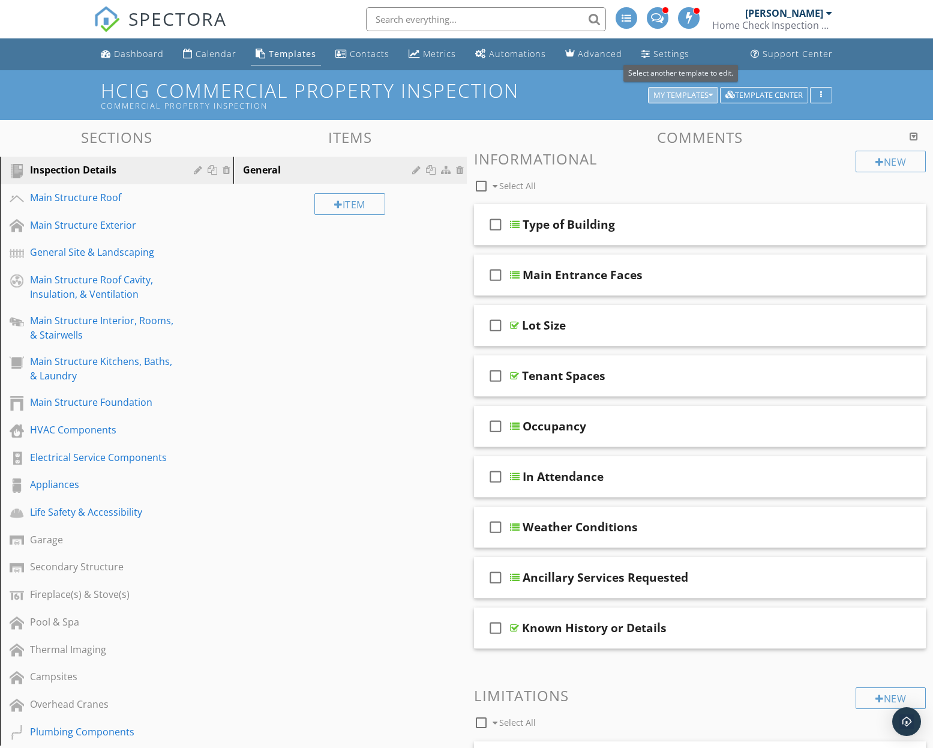
click at [696, 93] on div "My Templates" at bounding box center [683, 95] width 59 height 8
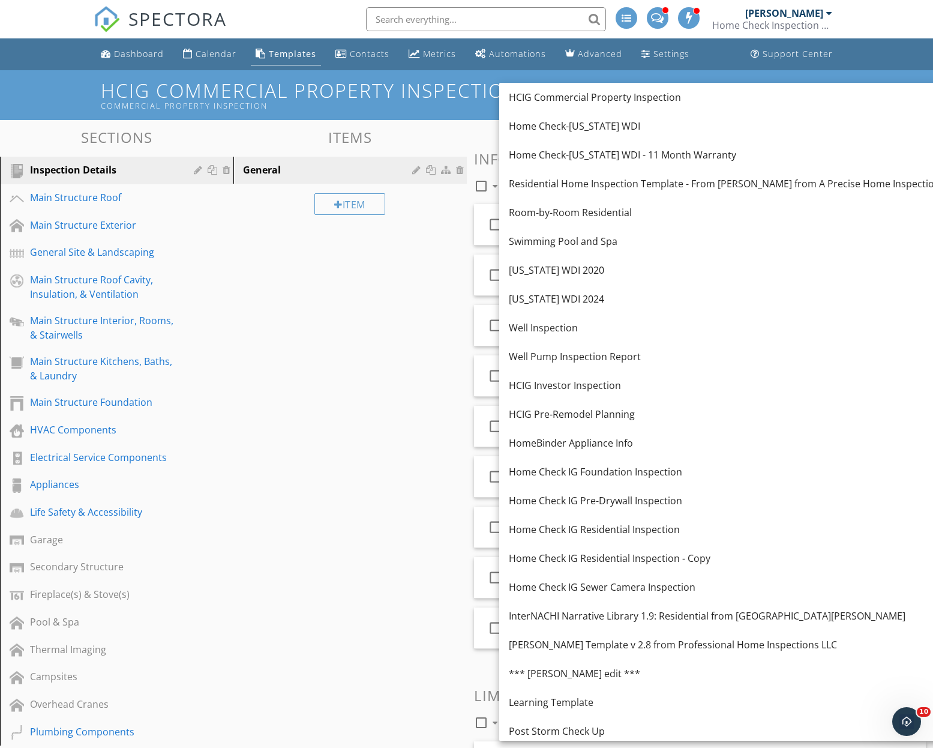
click at [657, 527] on div "Home Check IG Residential Inspection" at bounding box center [724, 529] width 431 height 14
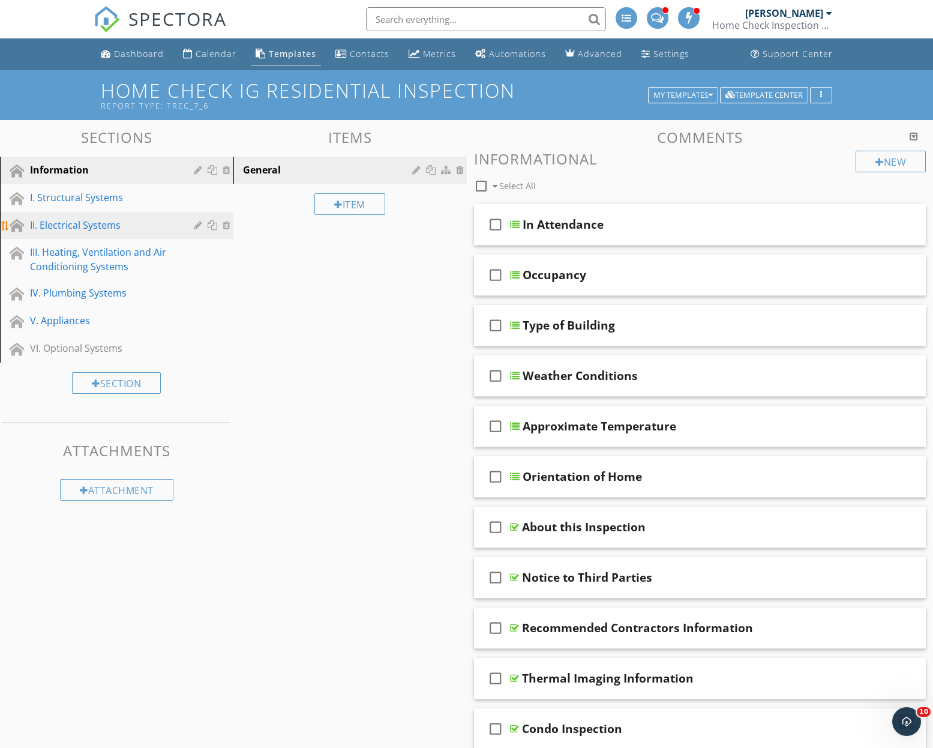
click at [106, 228] on div "II. Electrical Systems" at bounding box center [103, 225] width 146 height 14
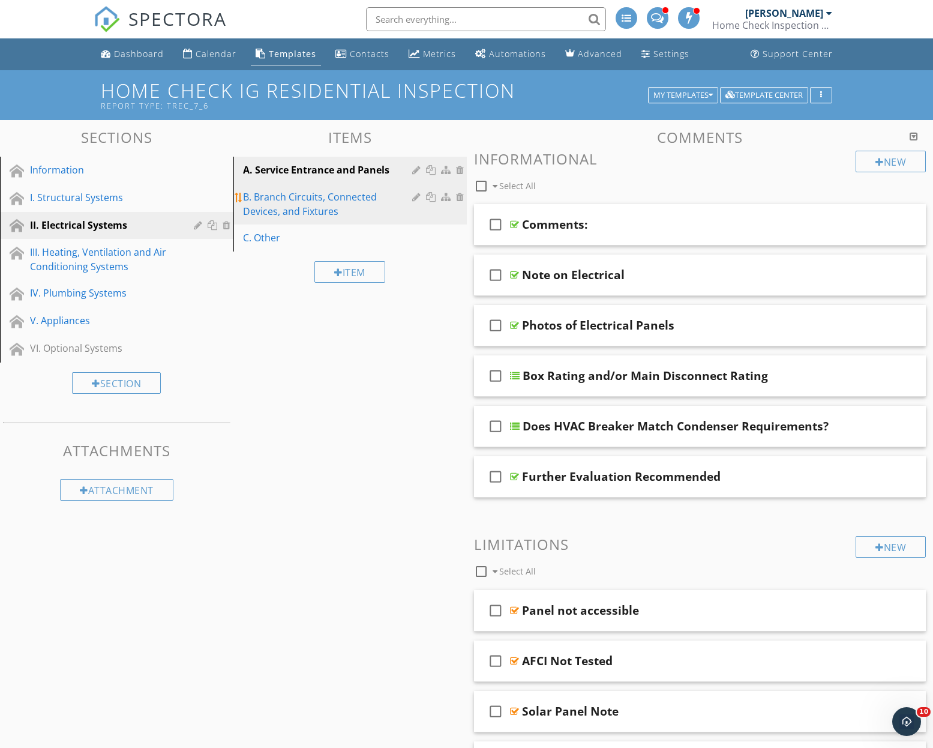
click at [275, 201] on div "B. Branch Circuits, Connected Devices, and Fixtures" at bounding box center [329, 204] width 173 height 29
